Goal: Information Seeking & Learning: Check status

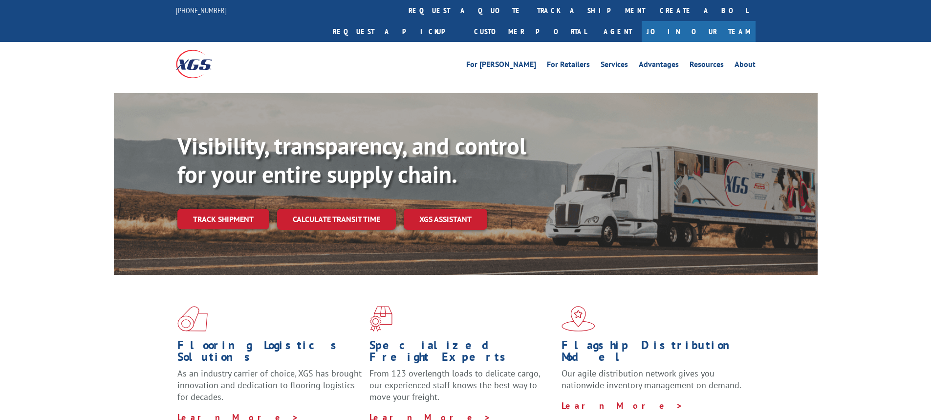
click at [235, 209] on link "Track shipment" at bounding box center [223, 219] width 92 height 21
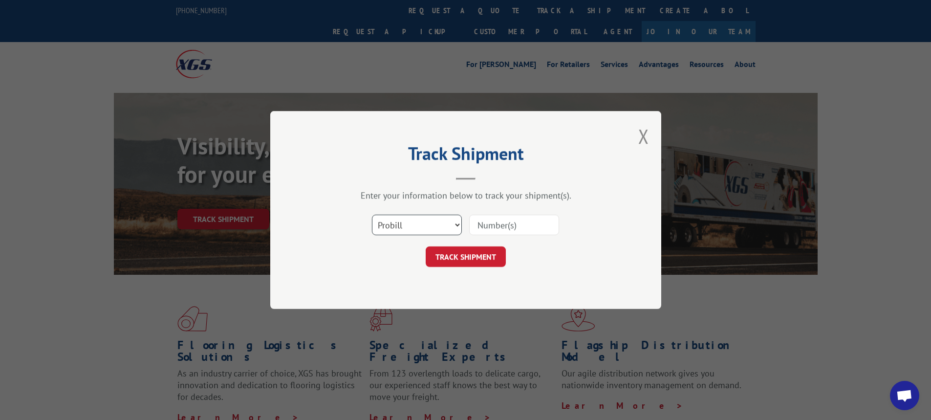
click at [456, 226] on select "Select category... Probill BOL PO" at bounding box center [417, 225] width 90 height 21
select select "bol"
click at [372, 215] on select "Select category... Probill BOL PO" at bounding box center [417, 225] width 90 height 21
click at [506, 226] on input at bounding box center [514, 225] width 90 height 21
type input "16571832"
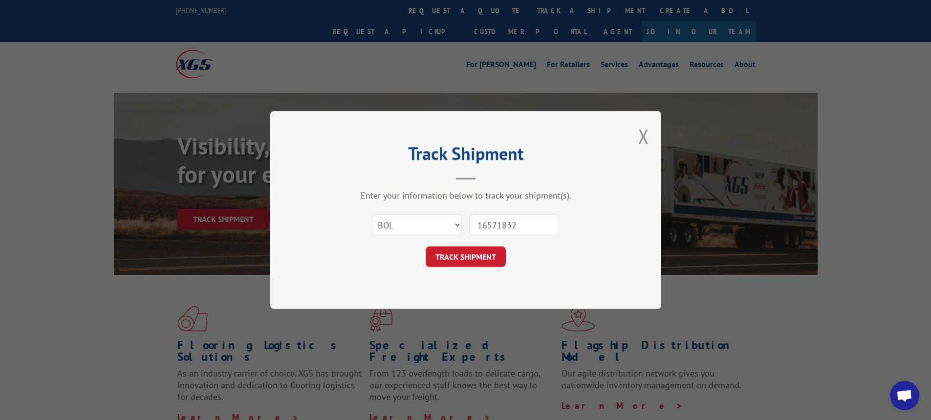
click button "TRACK SHIPMENT" at bounding box center [466, 256] width 80 height 21
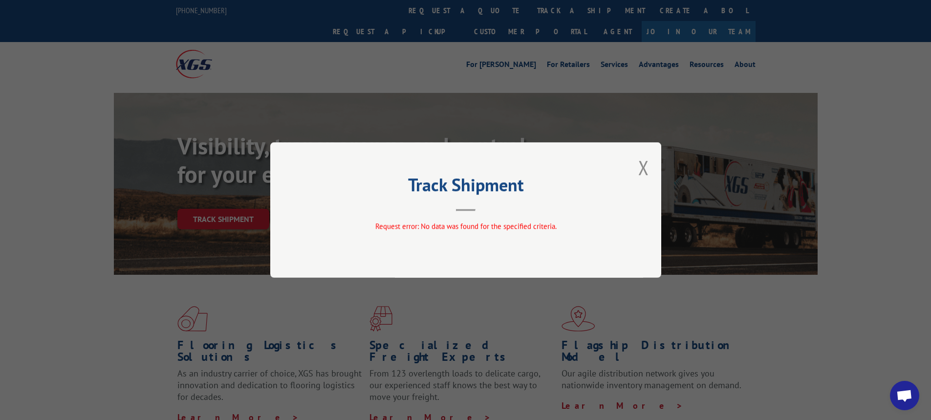
click at [650, 164] on div "Track Shipment Request error: No data was found for the specified criteria." at bounding box center [465, 209] width 391 height 135
click at [645, 164] on button "Close modal" at bounding box center [643, 167] width 11 height 26
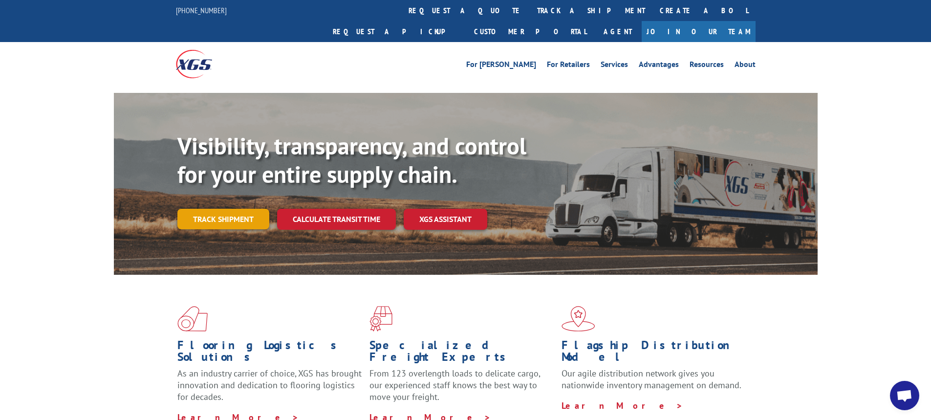
click at [219, 209] on link "Track shipment" at bounding box center [223, 219] width 92 height 21
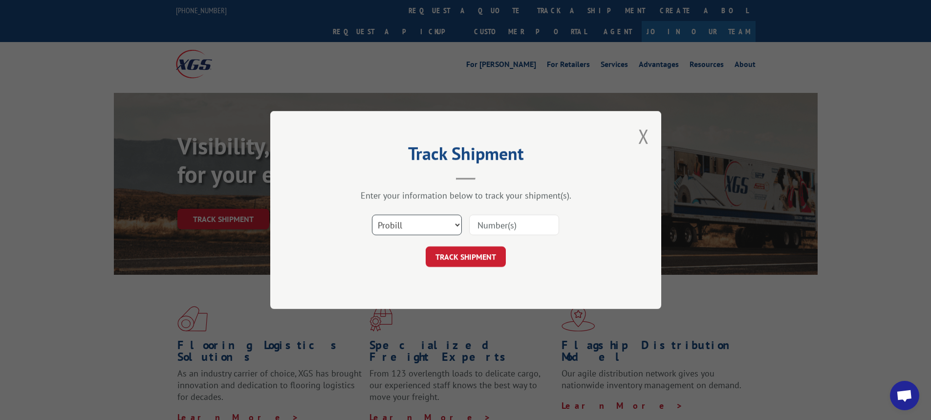
click at [459, 220] on select "Select category... Probill BOL PO" at bounding box center [417, 225] width 90 height 21
select select "bol"
click at [372, 215] on select "Select category... Probill BOL PO" at bounding box center [417, 225] width 90 height 21
click at [520, 216] on input at bounding box center [514, 225] width 90 height 21
type input "7037926"
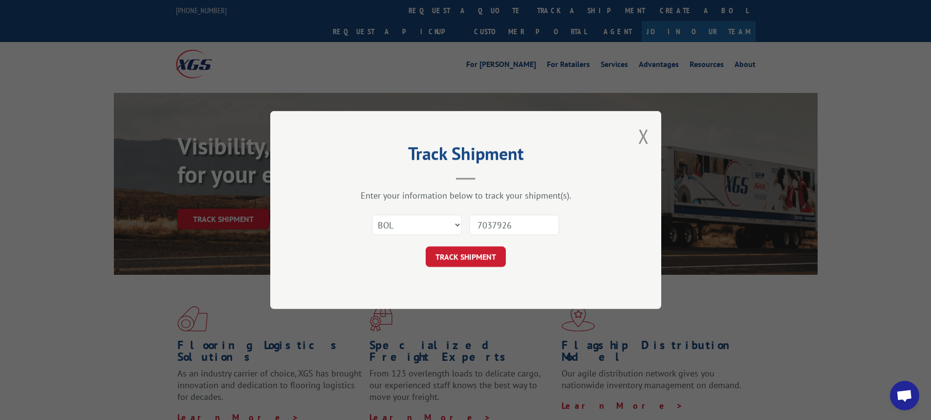
click button "TRACK SHIPMENT" at bounding box center [466, 256] width 80 height 21
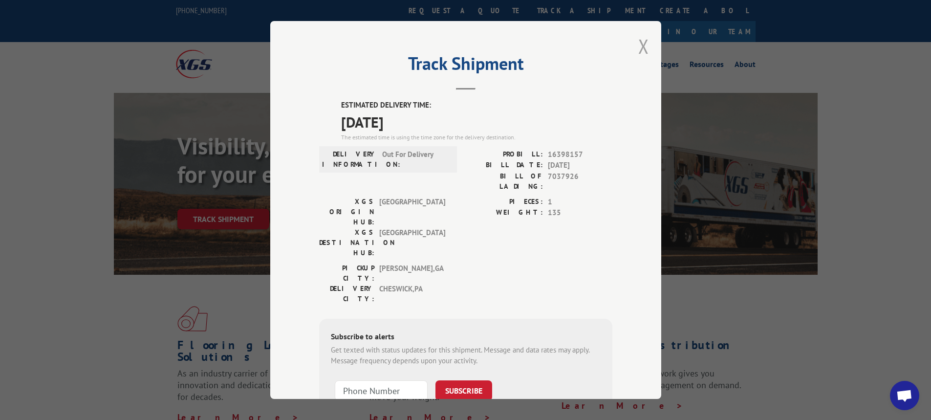
click at [643, 50] on button "Close modal" at bounding box center [643, 46] width 11 height 26
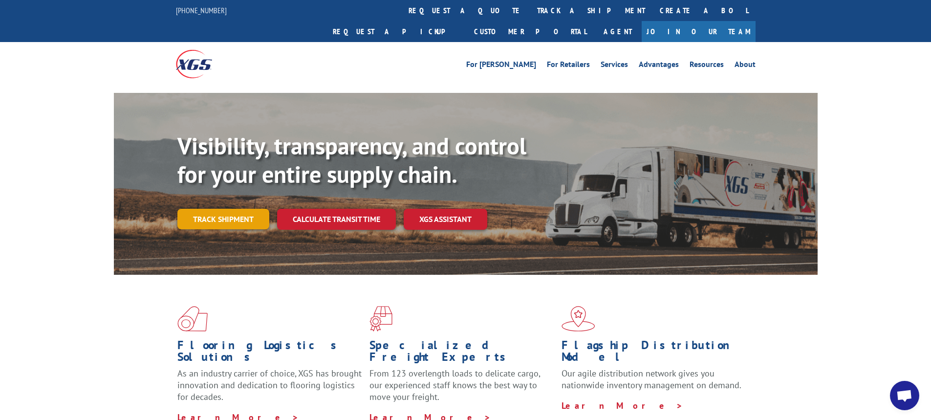
click at [213, 209] on link "Track shipment" at bounding box center [223, 219] width 92 height 21
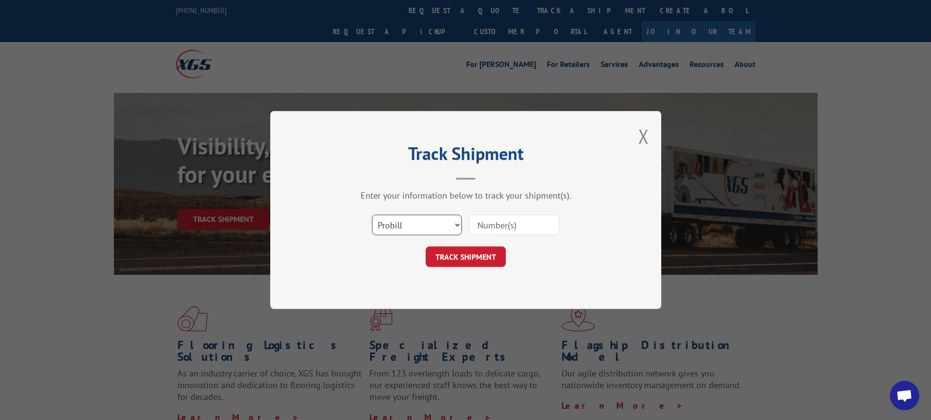
click at [457, 225] on select "Select category... Probill BOL PO" at bounding box center [417, 225] width 90 height 21
select select "bol"
click at [372, 215] on select "Select category... Probill BOL PO" at bounding box center [417, 225] width 90 height 21
click at [489, 224] on input at bounding box center [514, 225] width 90 height 21
type input "7035236"
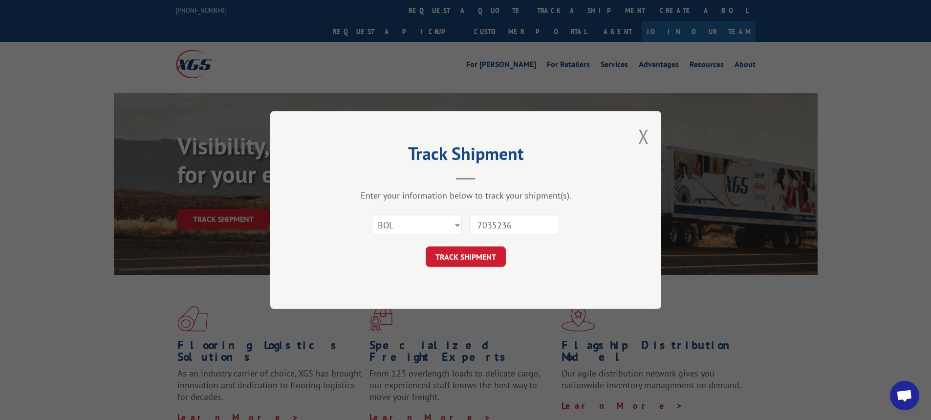
click button "TRACK SHIPMENT" at bounding box center [466, 256] width 80 height 21
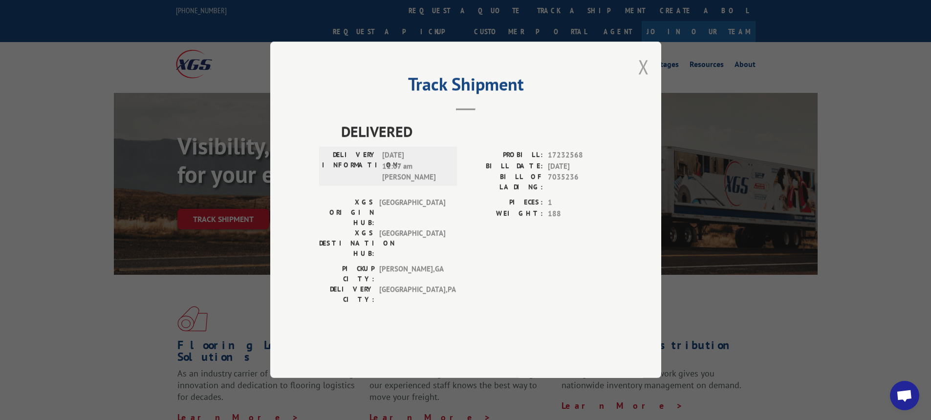
click at [647, 80] on button "Close modal" at bounding box center [643, 67] width 11 height 26
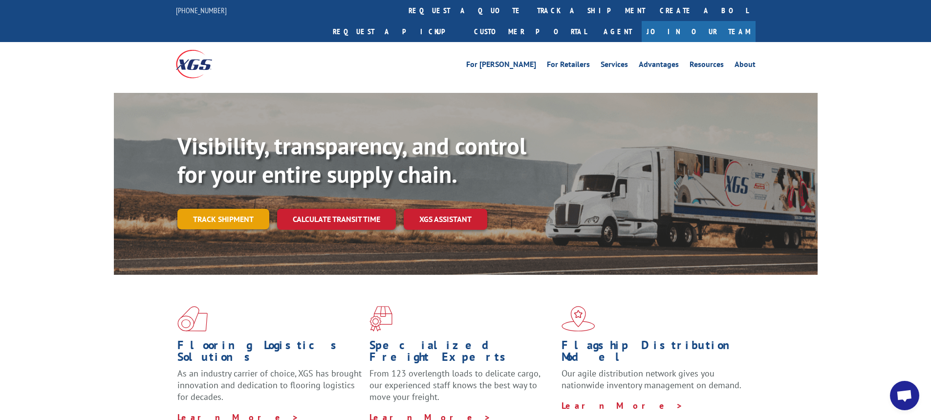
click at [236, 209] on link "Track shipment" at bounding box center [223, 219] width 92 height 21
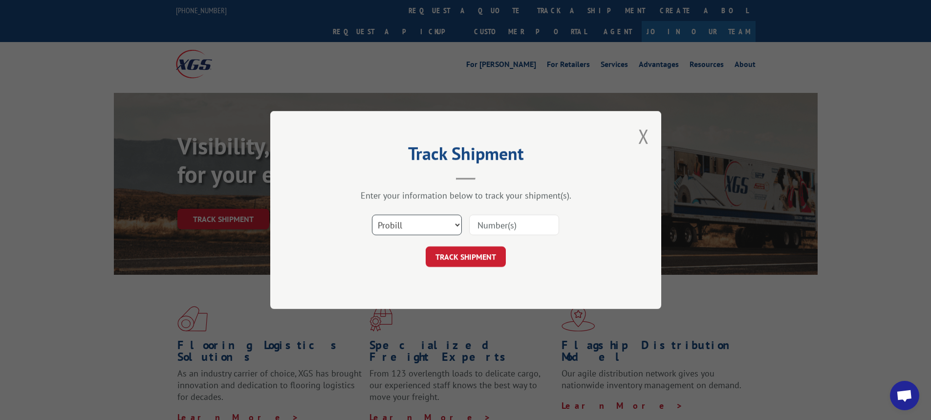
click at [456, 227] on select "Select category... Probill BOL PO" at bounding box center [417, 225] width 90 height 21
select select "bol"
click at [372, 215] on select "Select category... Probill BOL PO" at bounding box center [417, 225] width 90 height 21
click at [478, 223] on input at bounding box center [514, 225] width 90 height 21
type input "7034140"
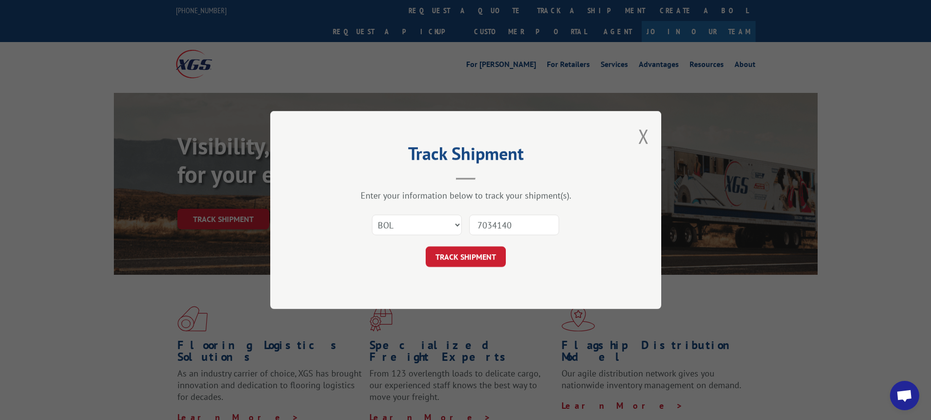
click button "TRACK SHIPMENT" at bounding box center [466, 256] width 80 height 21
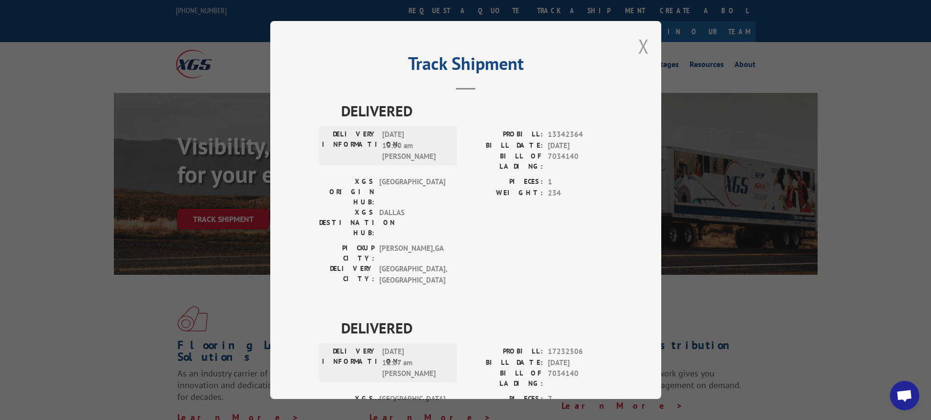
click at [642, 46] on button "Close modal" at bounding box center [643, 46] width 11 height 26
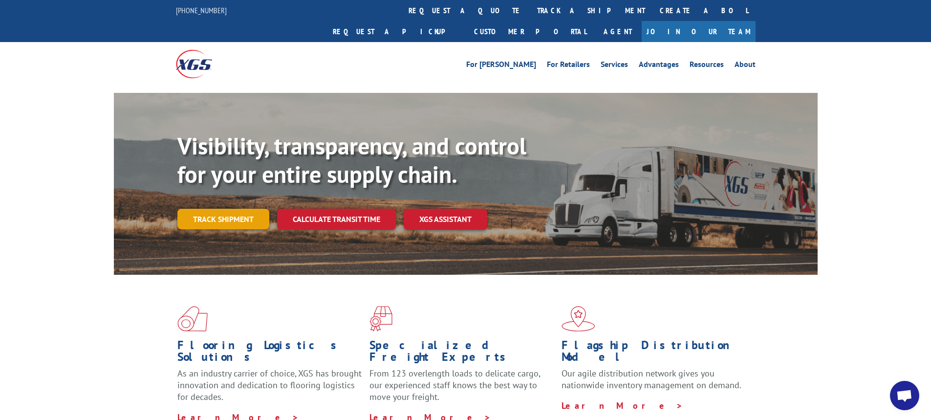
click at [220, 209] on link "Track shipment" at bounding box center [223, 219] width 92 height 21
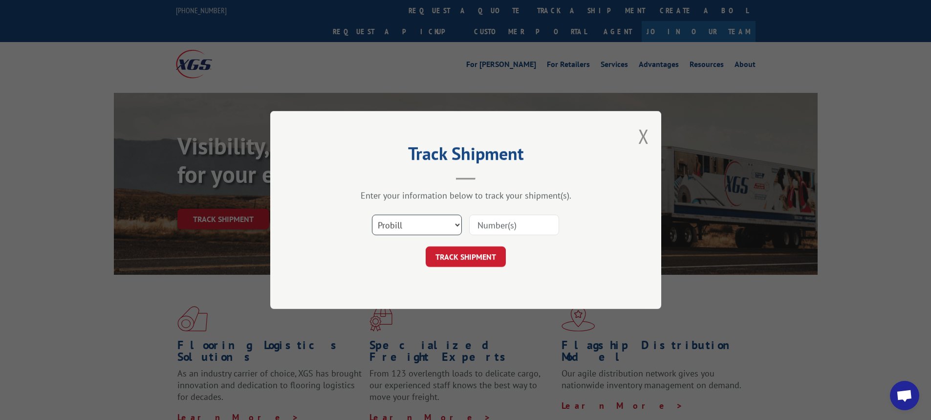
click at [455, 226] on select "Select category... Probill BOL PO" at bounding box center [417, 225] width 90 height 21
select select "bol"
click at [372, 215] on select "Select category... Probill BOL PO" at bounding box center [417, 225] width 90 height 21
click at [483, 224] on input at bounding box center [514, 225] width 90 height 21
type input "7035509"
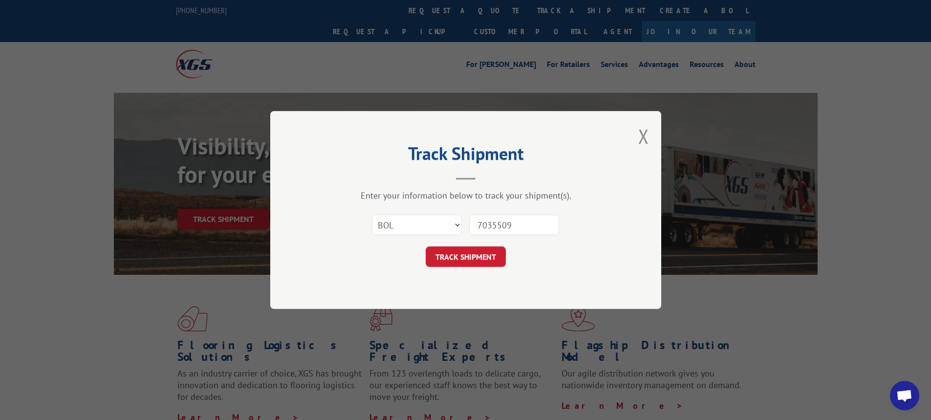
click button "TRACK SHIPMENT" at bounding box center [466, 256] width 80 height 21
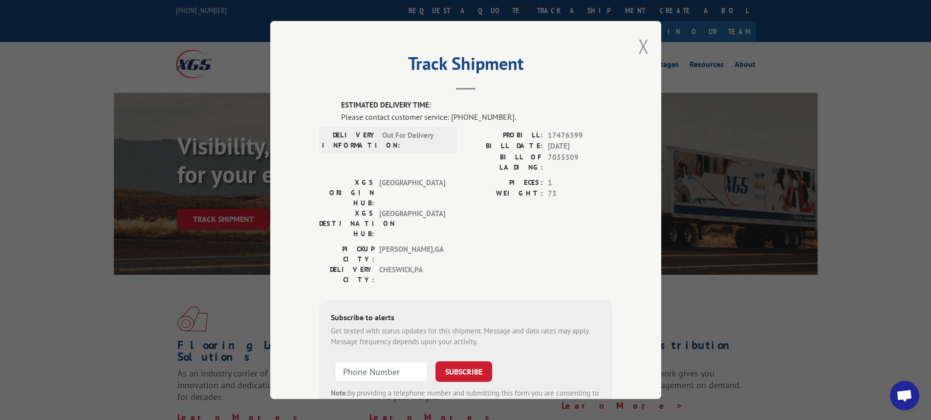
click at [638, 43] on button "Close modal" at bounding box center [643, 46] width 11 height 26
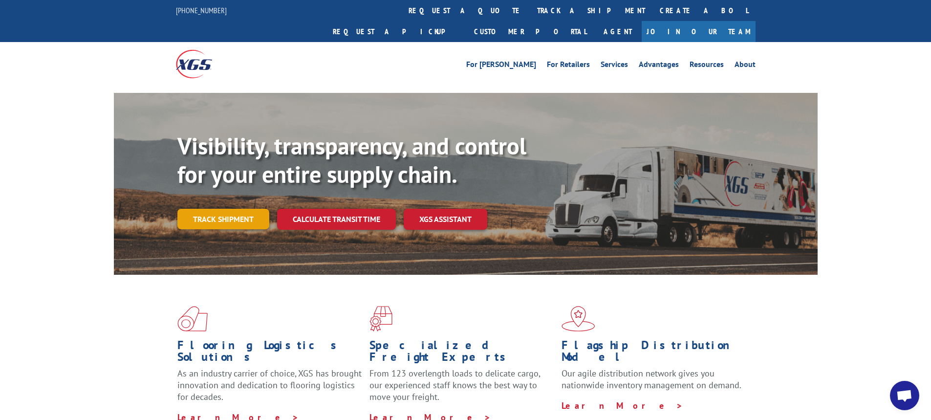
click at [244, 209] on link "Track shipment" at bounding box center [223, 219] width 92 height 21
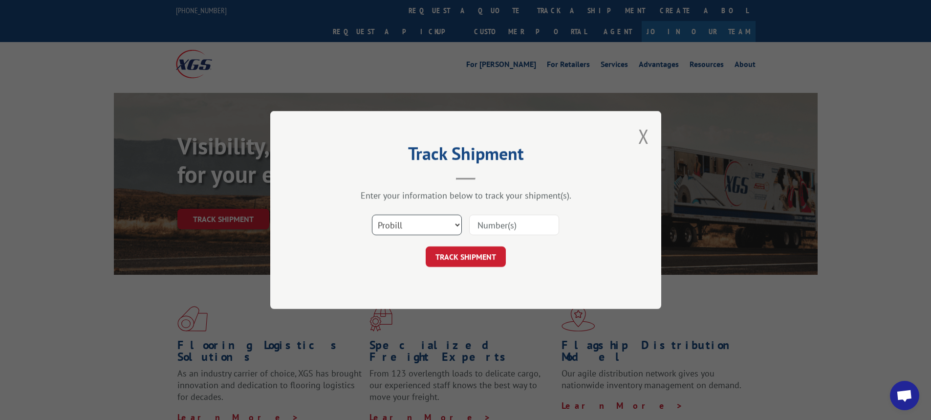
click at [455, 222] on select "Select category... Probill BOL PO" at bounding box center [417, 225] width 90 height 21
select select "bol"
click at [372, 215] on select "Select category... Probill BOL PO" at bounding box center [417, 225] width 90 height 21
click at [490, 227] on input at bounding box center [514, 225] width 90 height 21
type input "7046035"
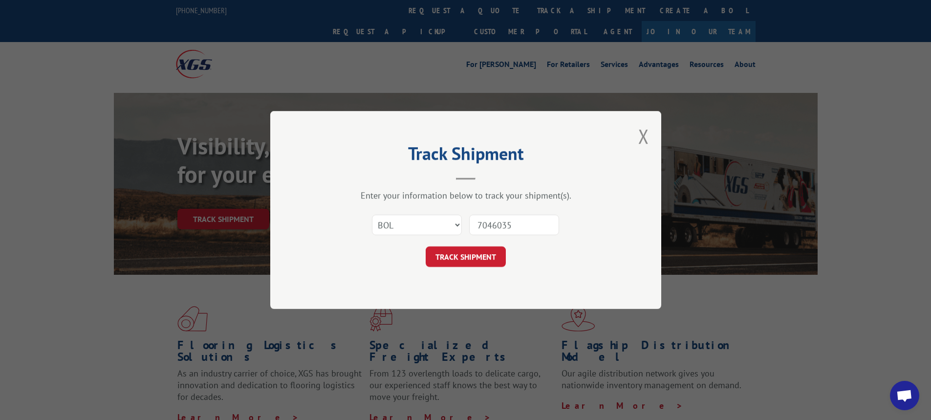
click button "TRACK SHIPMENT" at bounding box center [466, 256] width 80 height 21
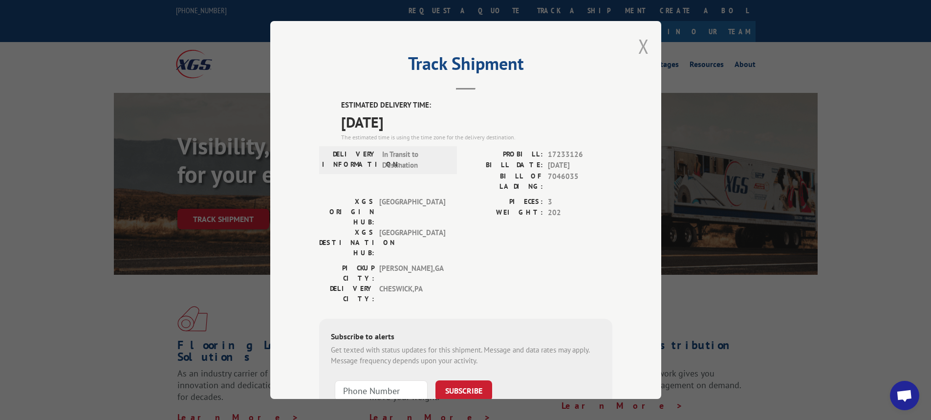
click at [642, 45] on button "Close modal" at bounding box center [643, 46] width 11 height 26
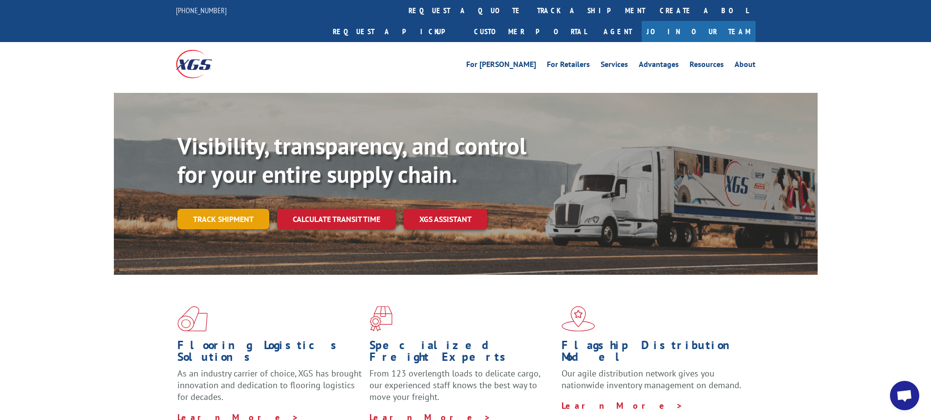
click at [246, 209] on link "Track shipment" at bounding box center [223, 219] width 92 height 21
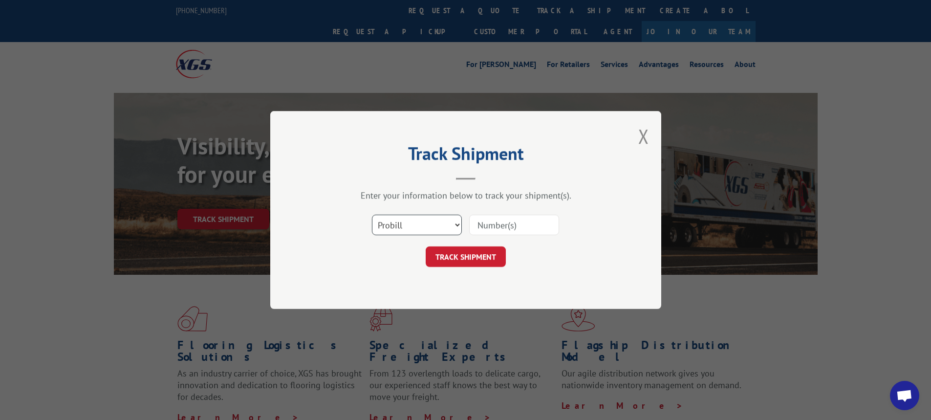
click at [456, 226] on select "Select category... Probill BOL PO" at bounding box center [417, 225] width 90 height 21
select select "bol"
click at [372, 215] on select "Select category... Probill BOL PO" at bounding box center [417, 225] width 90 height 21
click at [485, 234] on input at bounding box center [514, 225] width 90 height 21
type input "70"
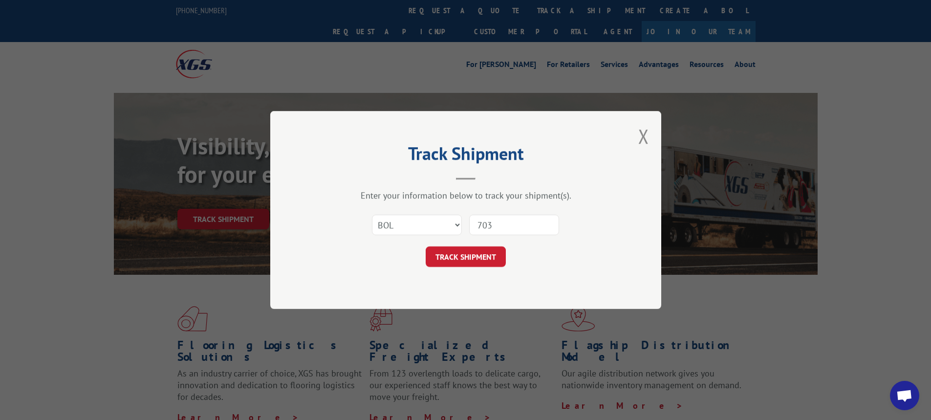
click button "TRACK SHIPMENT" at bounding box center [466, 256] width 80 height 21
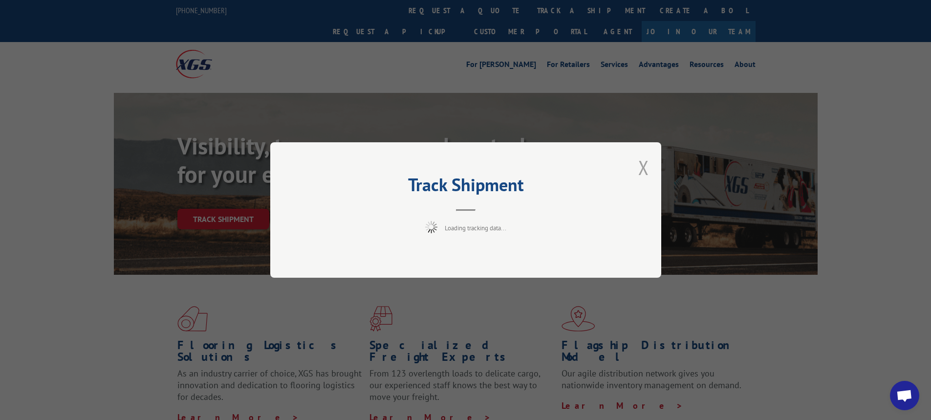
click at [642, 158] on button "Close modal" at bounding box center [643, 167] width 11 height 26
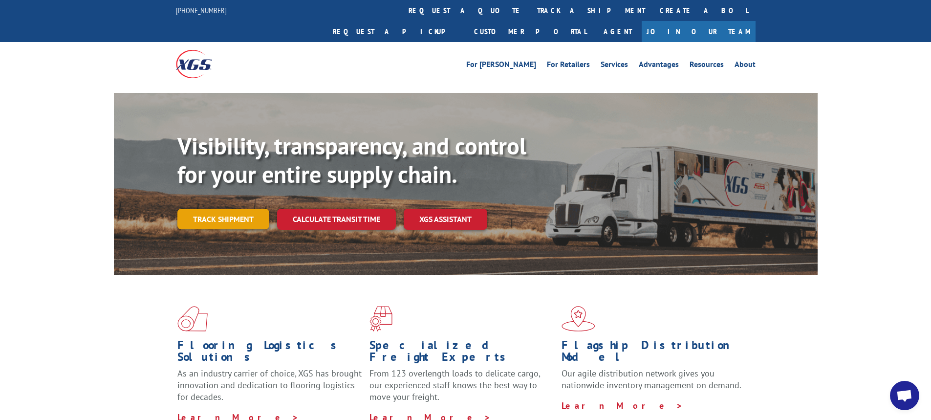
click at [243, 209] on link "Track shipment" at bounding box center [223, 219] width 92 height 21
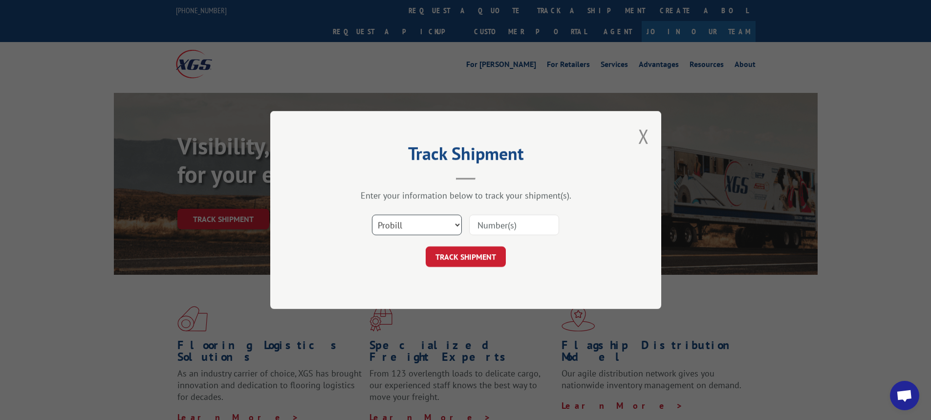
click at [457, 226] on select "Select category... Probill BOL PO" at bounding box center [417, 225] width 90 height 21
select select "bol"
click at [372, 215] on select "Select category... Probill BOL PO" at bounding box center [417, 225] width 90 height 21
click at [475, 224] on input at bounding box center [514, 225] width 90 height 21
type input "7037926"
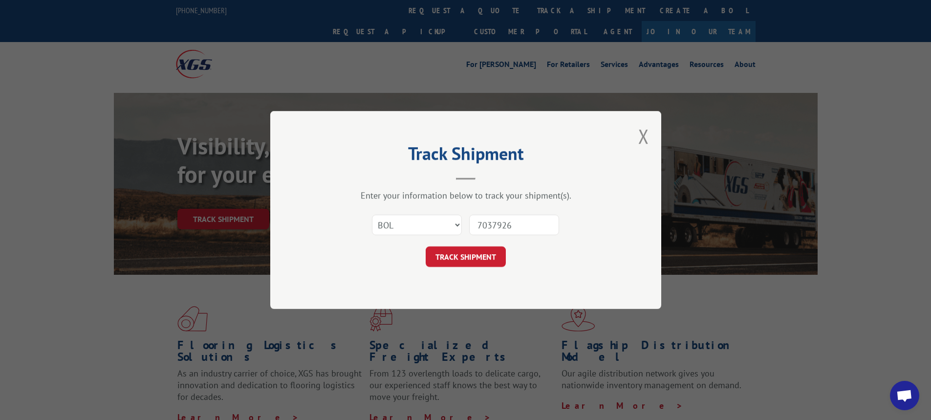
click button "TRACK SHIPMENT" at bounding box center [466, 256] width 80 height 21
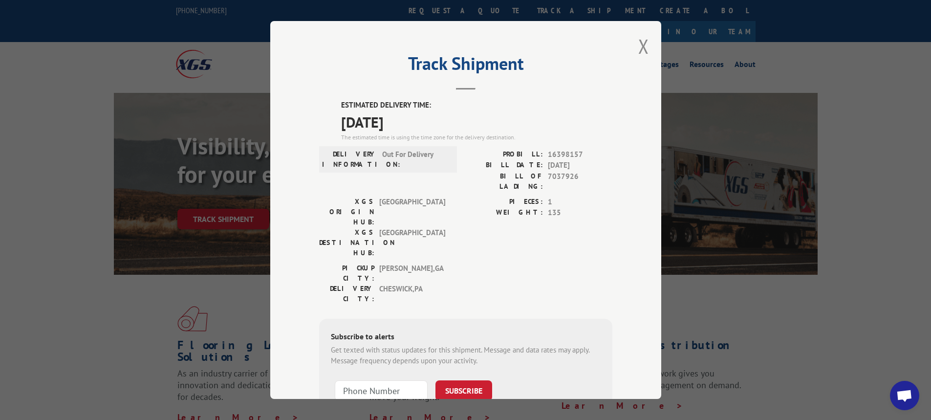
click at [632, 45] on div "Track Shipment ESTIMATED DELIVERY TIME: [DATE] The estimated time is using the …" at bounding box center [465, 210] width 391 height 378
click at [654, 41] on div "Track Shipment ESTIMATED DELIVERY TIME: [DATE] The estimated time is using the …" at bounding box center [465, 210] width 391 height 378
click at [640, 43] on button "Close modal" at bounding box center [643, 46] width 11 height 26
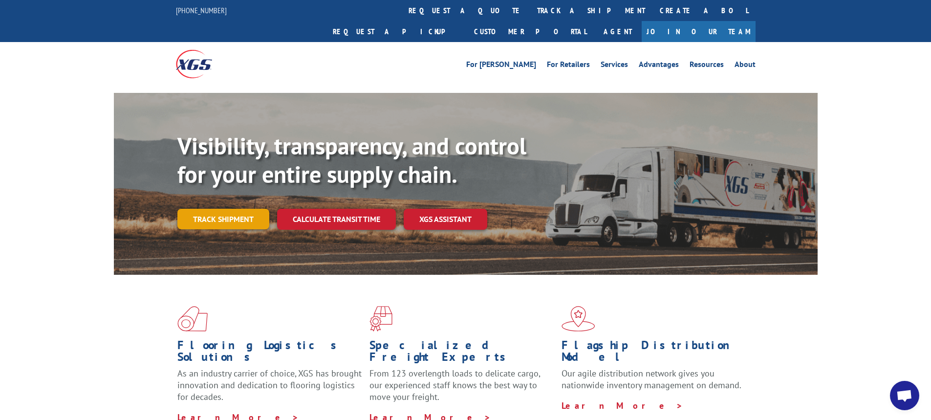
click at [238, 209] on link "Track shipment" at bounding box center [223, 219] width 92 height 21
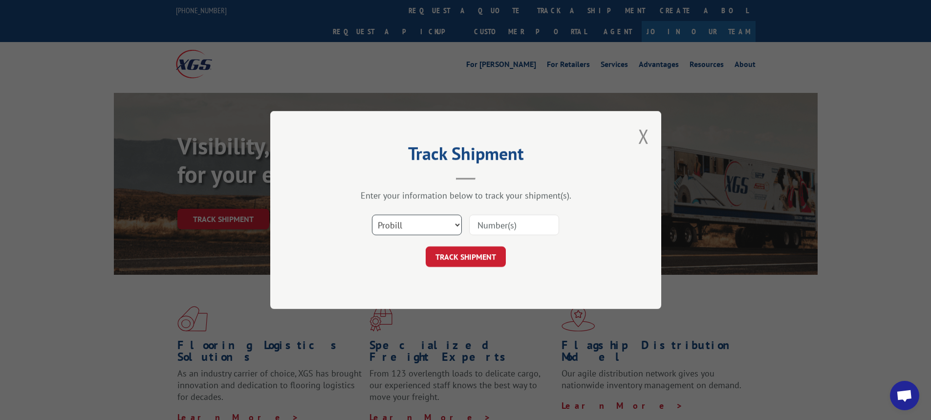
click at [455, 226] on select "Select category... Probill BOL PO" at bounding box center [417, 225] width 90 height 21
select select "bol"
click at [372, 215] on select "Select category... Probill BOL PO" at bounding box center [417, 225] width 90 height 21
click at [486, 224] on input at bounding box center [514, 225] width 90 height 21
type input "7042645"
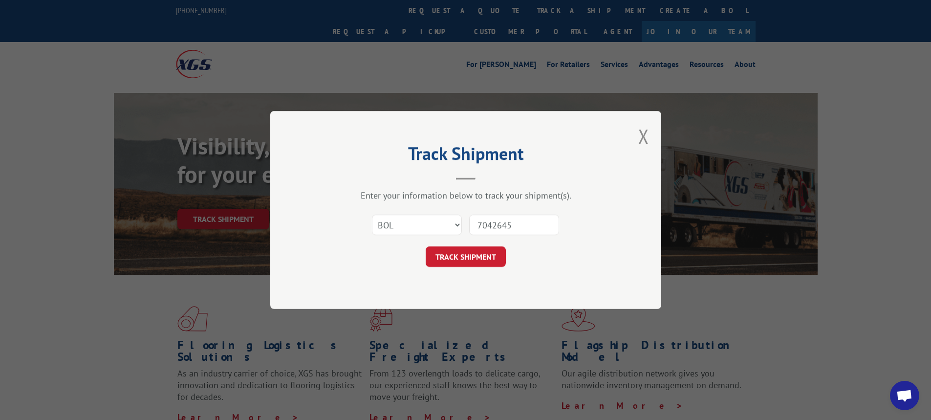
click button "TRACK SHIPMENT" at bounding box center [466, 256] width 80 height 21
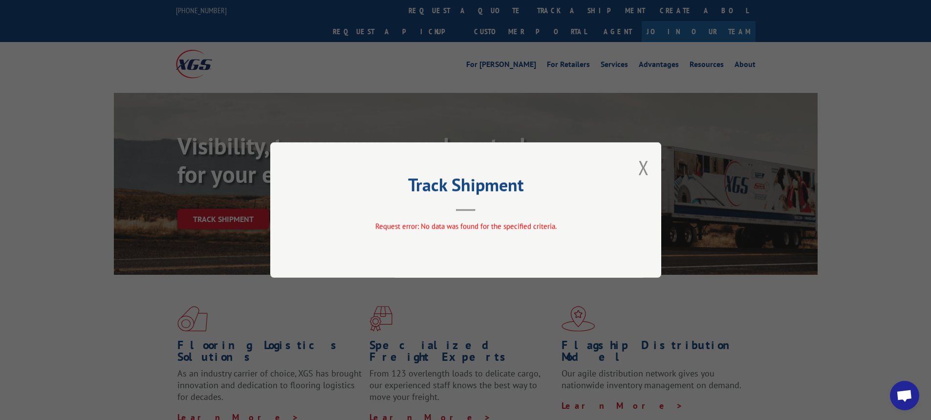
click at [642, 166] on button "Close modal" at bounding box center [643, 167] width 11 height 26
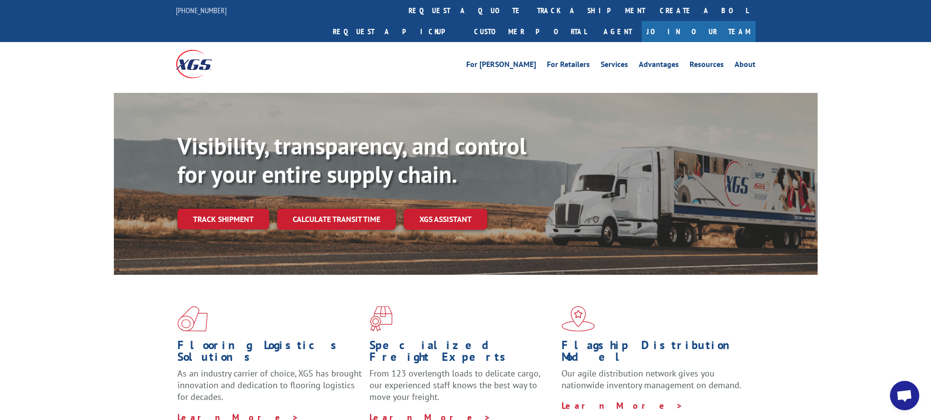
drag, startPoint x: 233, startPoint y: 195, endPoint x: 238, endPoint y: 198, distance: 5.7
click at [233, 209] on link "Track shipment" at bounding box center [223, 219] width 92 height 21
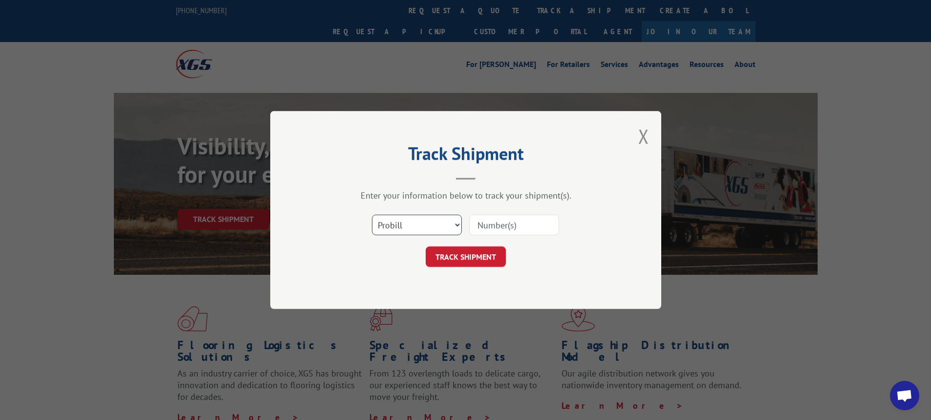
click at [458, 226] on select "Select category... Probill BOL PO" at bounding box center [417, 225] width 90 height 21
select select "bol"
click at [372, 215] on select "Select category... Probill BOL PO" at bounding box center [417, 225] width 90 height 21
click at [487, 225] on input at bounding box center [514, 225] width 90 height 21
type input "7042645"
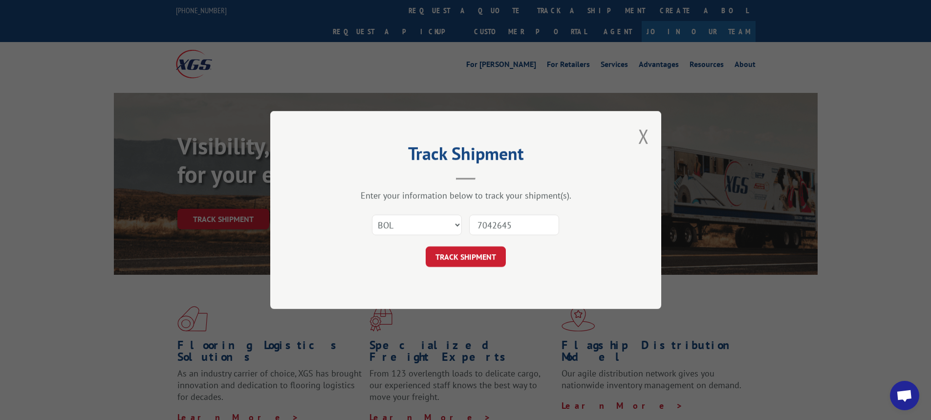
click button "TRACK SHIPMENT" at bounding box center [466, 256] width 80 height 21
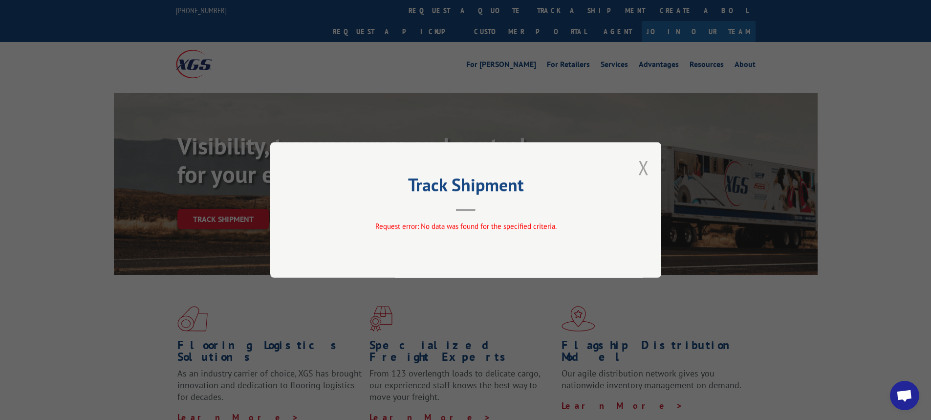
click at [640, 167] on button "Close modal" at bounding box center [643, 167] width 11 height 26
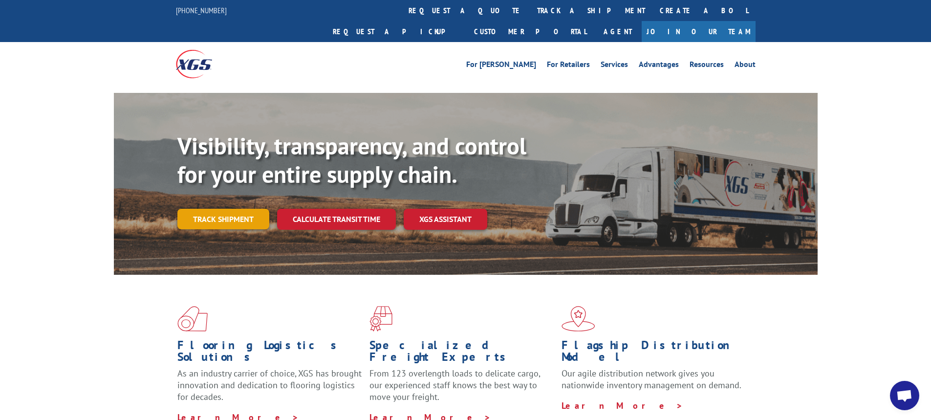
click at [236, 209] on link "Track shipment" at bounding box center [223, 219] width 92 height 21
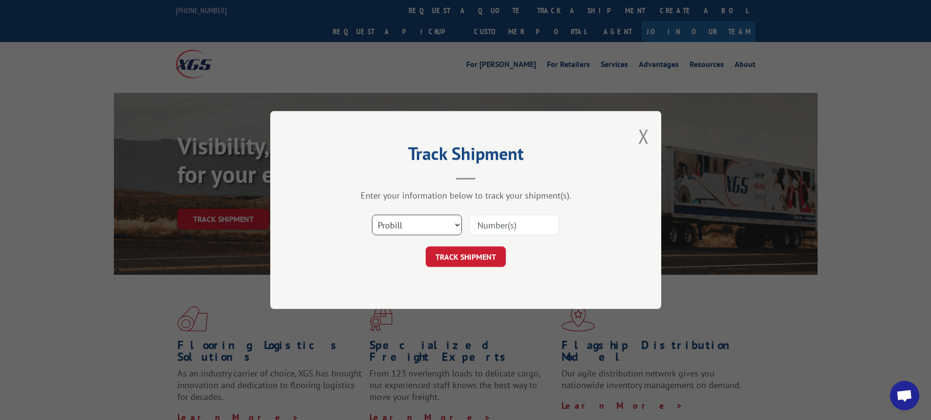
click at [456, 223] on select "Select category... Probill BOL PO" at bounding box center [417, 225] width 90 height 21
select select "bol"
click at [372, 215] on select "Select category... Probill BOL PO" at bounding box center [417, 225] width 90 height 21
click at [492, 230] on input at bounding box center [514, 225] width 90 height 21
type input "7038083"
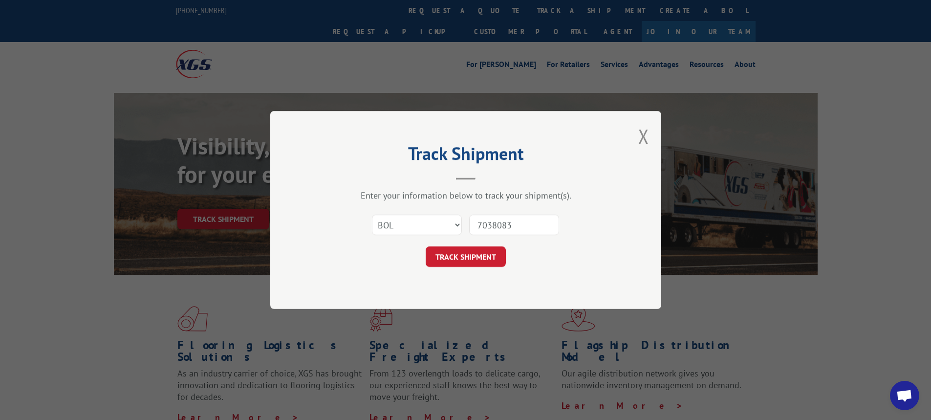
click button "TRACK SHIPMENT" at bounding box center [466, 256] width 80 height 21
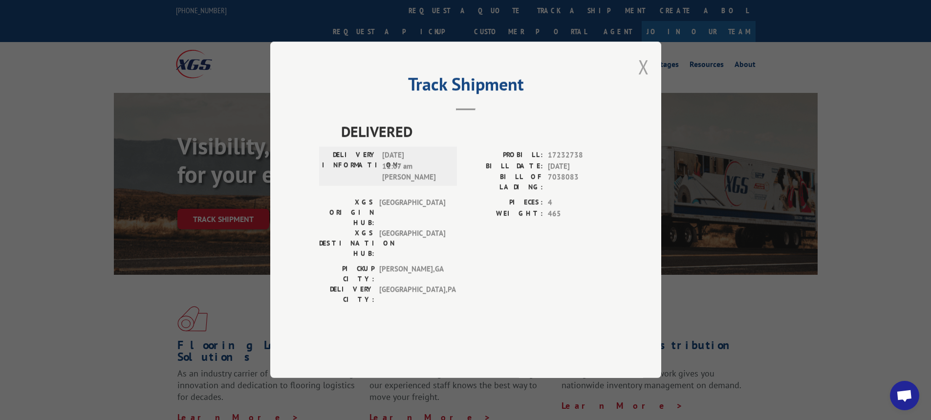
click at [645, 80] on button "Close modal" at bounding box center [643, 67] width 11 height 26
